Goal: Task Accomplishment & Management: Complete application form

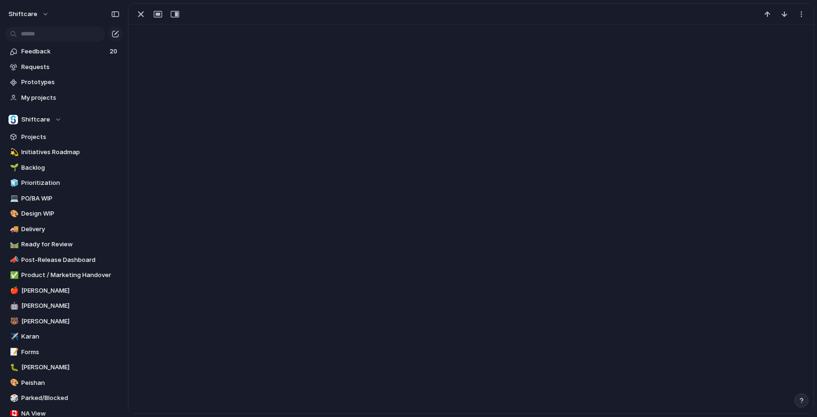
click at [407, 132] on div at bounding box center [471, 208] width 686 height 411
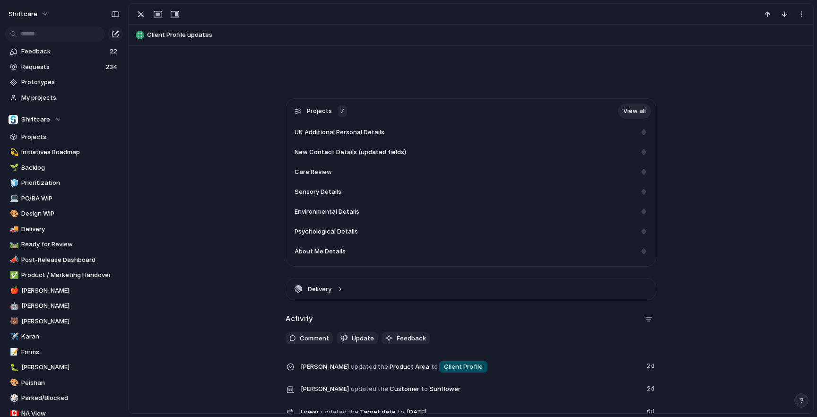
scroll to position [228, 0]
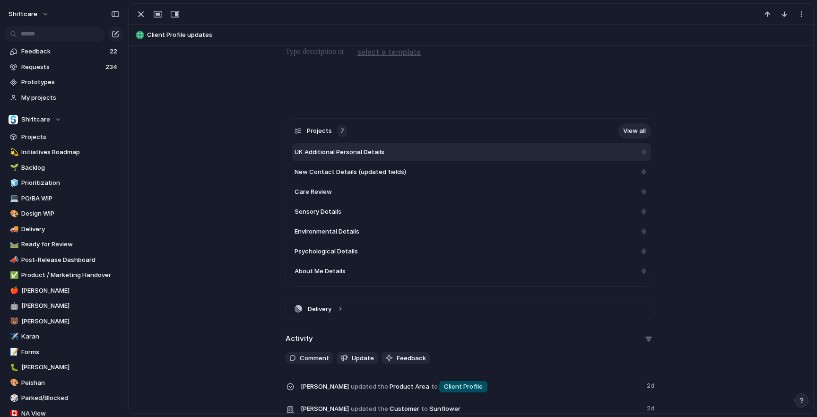
click at [403, 145] on div "UK Additional Personal Details" at bounding box center [471, 152] width 359 height 18
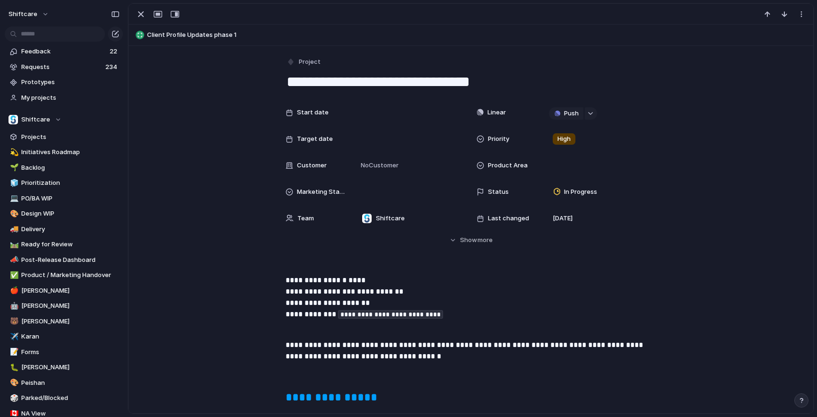
click at [171, 32] on span "Client Profile Updates phase 1" at bounding box center [478, 34] width 662 height 9
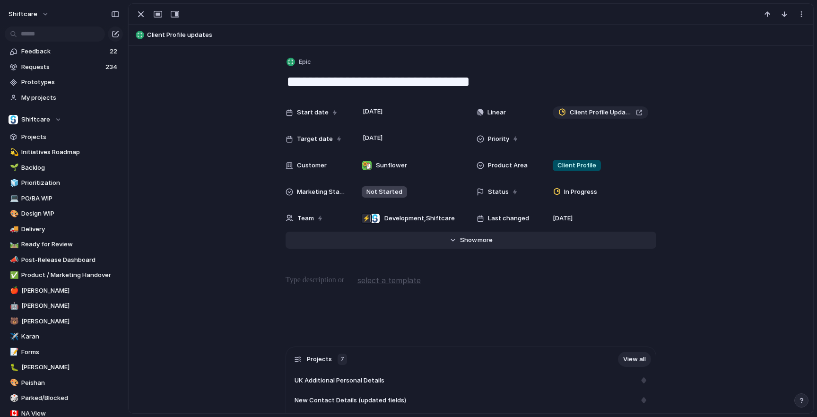
click at [499, 239] on button "Hide Show more" at bounding box center [471, 240] width 371 height 17
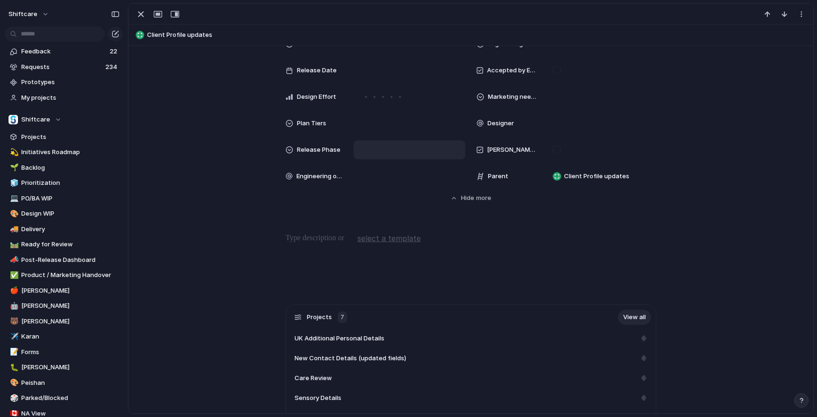
scroll to position [492, 0]
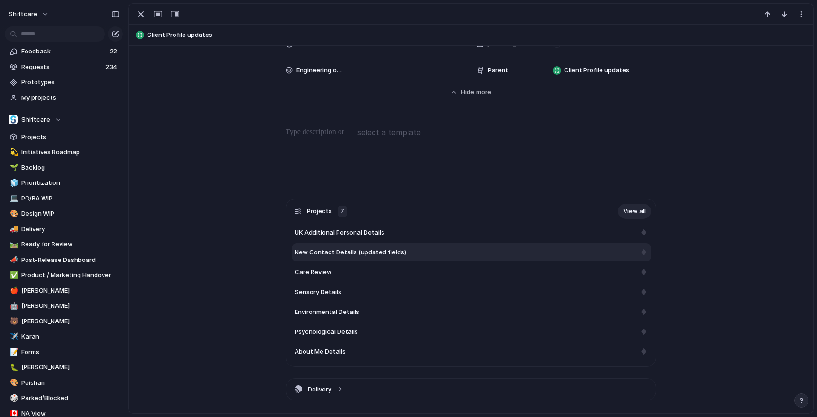
click at [393, 253] on span "New Contact Details (updated fields)" at bounding box center [351, 252] width 112 height 9
type textarea "**********"
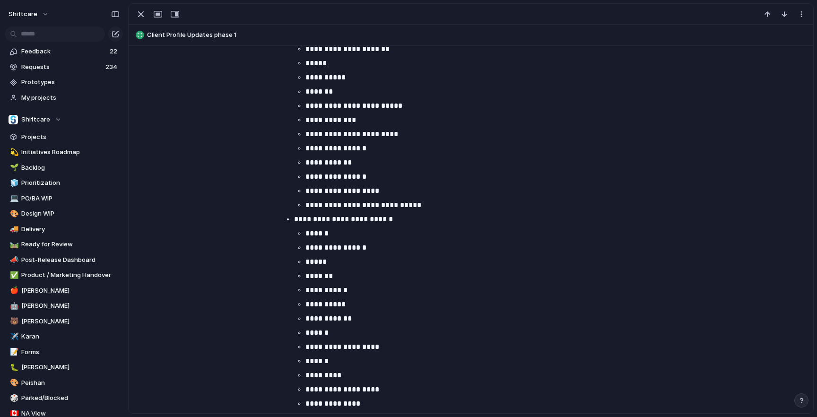
scroll to position [1613, 0]
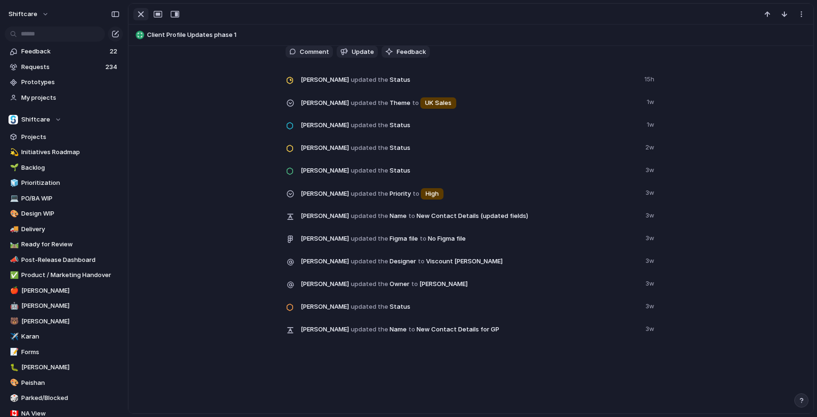
click at [146, 13] on div "button" at bounding box center [140, 14] width 11 height 11
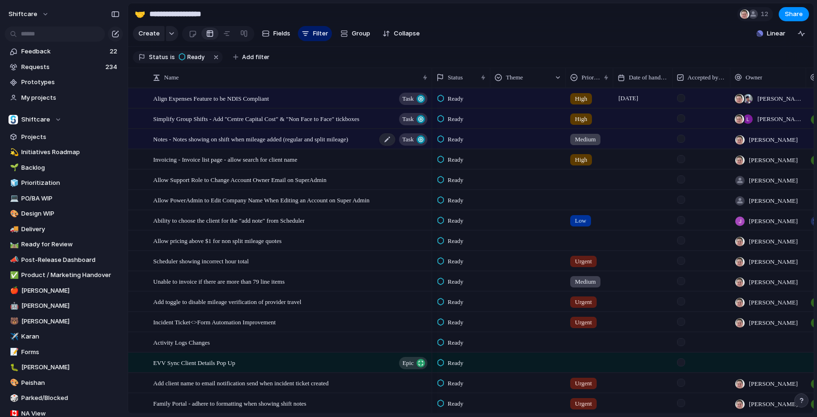
scroll to position [6, 0]
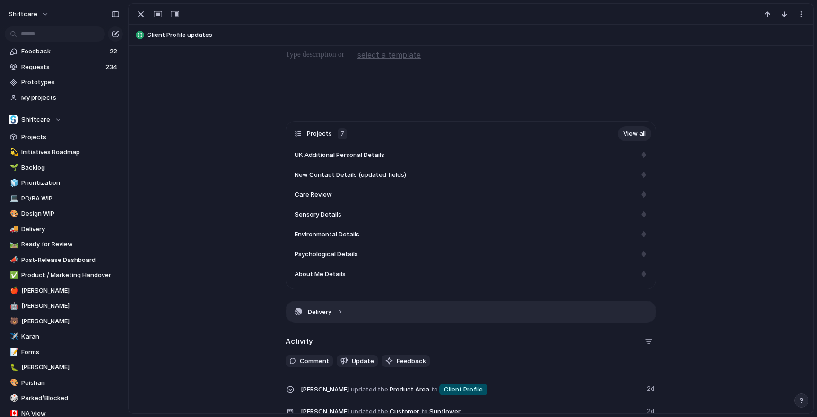
scroll to position [268, 0]
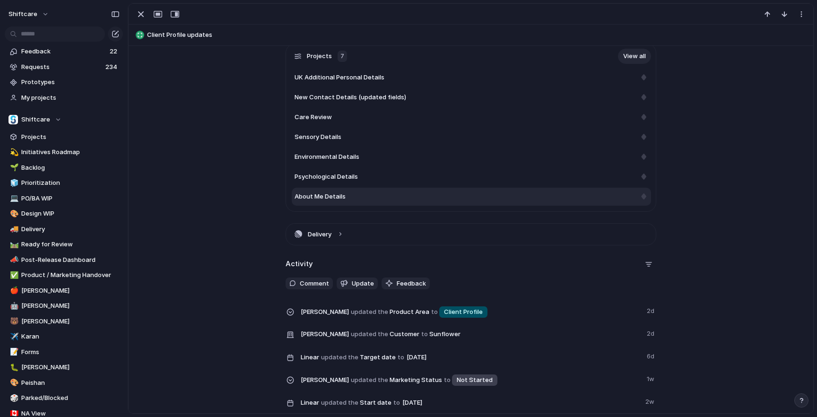
click at [380, 203] on div "About Me Details" at bounding box center [471, 197] width 359 height 18
type textarea "**********"
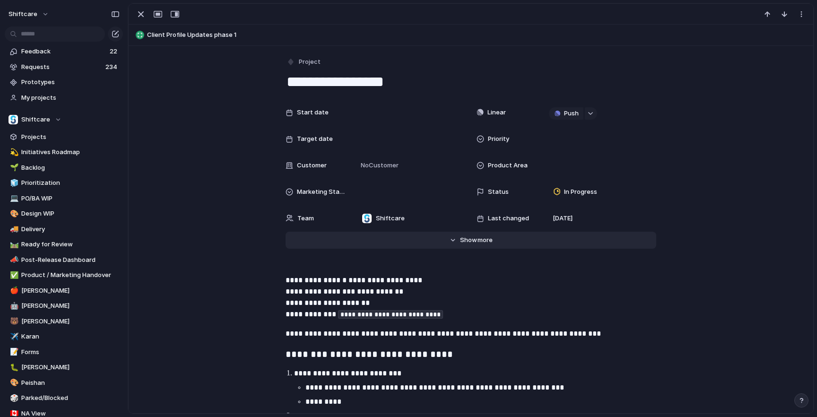
click at [460, 246] on button "Hide Show more" at bounding box center [471, 240] width 371 height 17
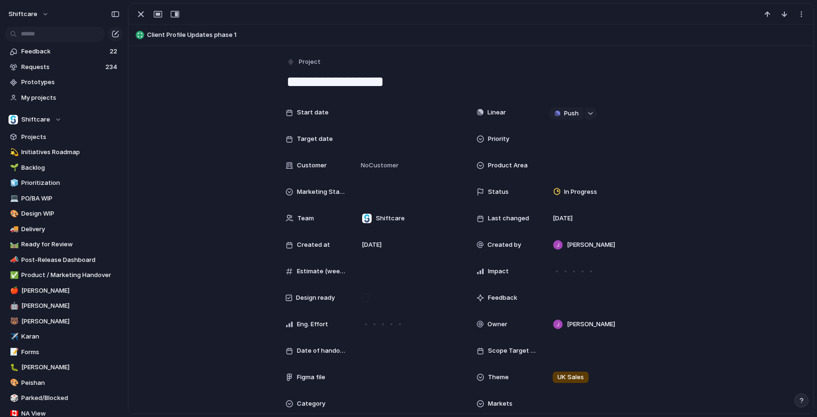
click at [142, 22] on div at bounding box center [471, 14] width 685 height 21
click at [140, 18] on div "button" at bounding box center [140, 14] width 11 height 11
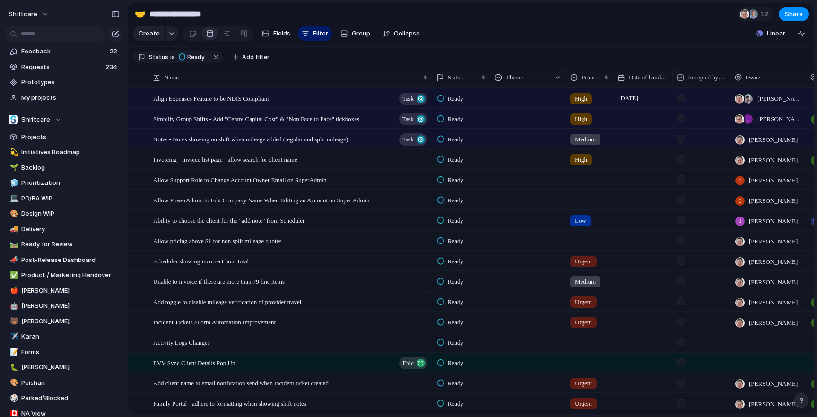
click at [601, 34] on section "Create Fields Filter Group Zoom Collapse Linear" at bounding box center [471, 35] width 686 height 23
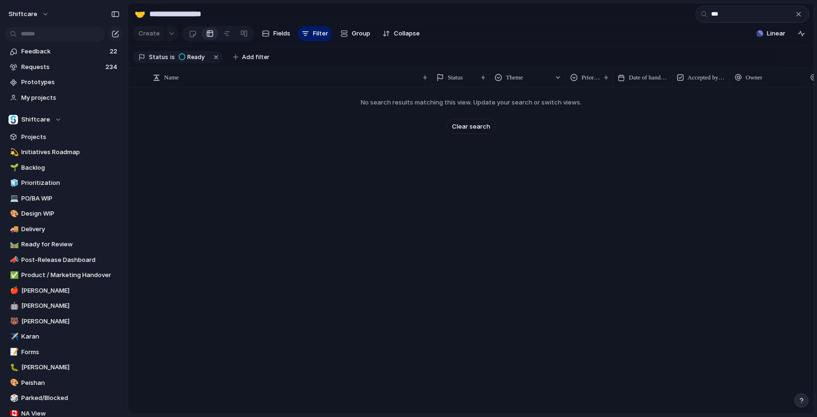
click at [569, 44] on section "Create Fields Filter Group Zoom Collapse Linear" at bounding box center [471, 35] width 686 height 23
click at [732, 18] on input "**" at bounding box center [753, 14] width 114 height 17
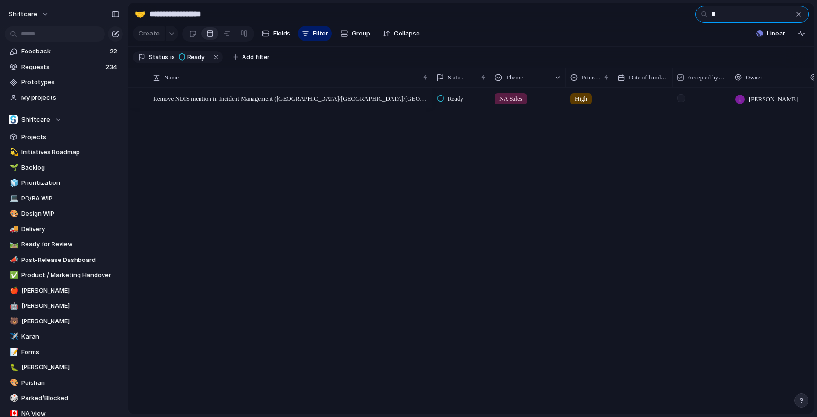
type input "*"
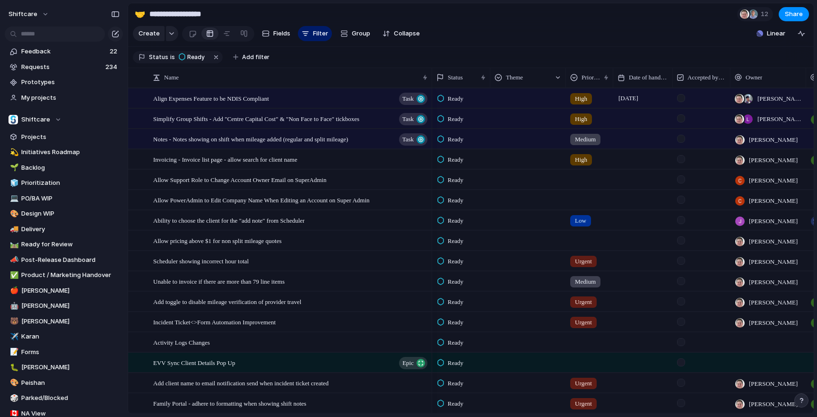
click at [559, 43] on section "Create Fields Filter Group Zoom Collapse Linear" at bounding box center [471, 35] width 686 height 23
